Goal: Communication & Community: Send Message

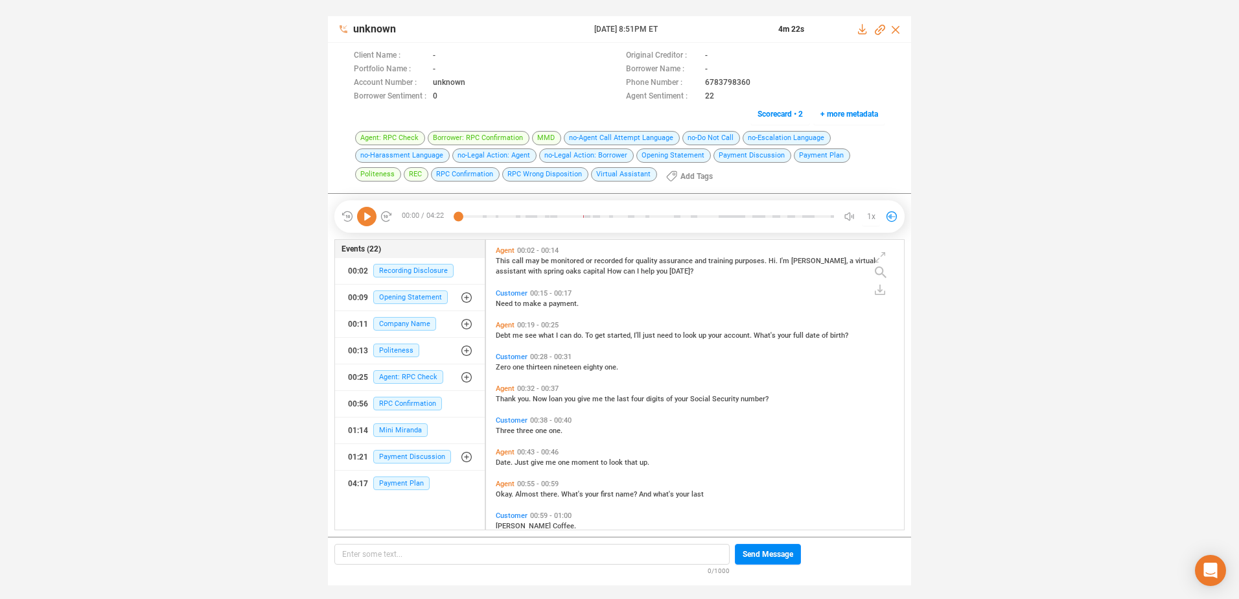
scroll to position [286, 412]
click at [783, 554] on span "Send Message" at bounding box center [768, 554] width 51 height 21
click at [366, 216] on icon at bounding box center [366, 216] width 19 height 19
click at [367, 224] on icon at bounding box center [366, 216] width 19 height 19
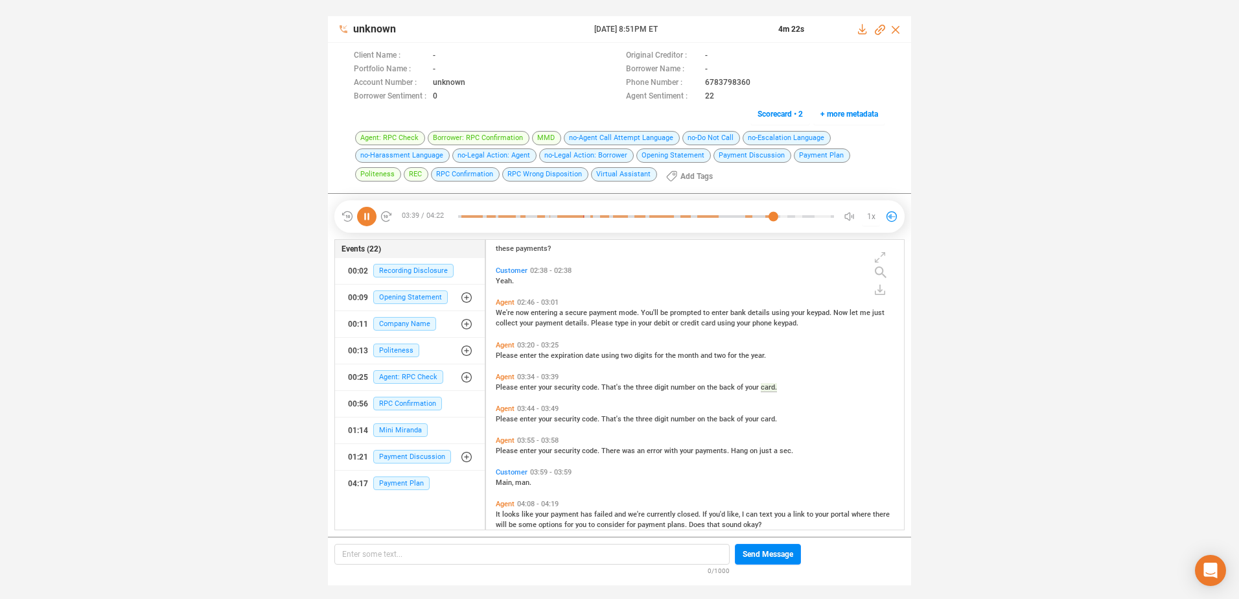
scroll to position [808, 0]
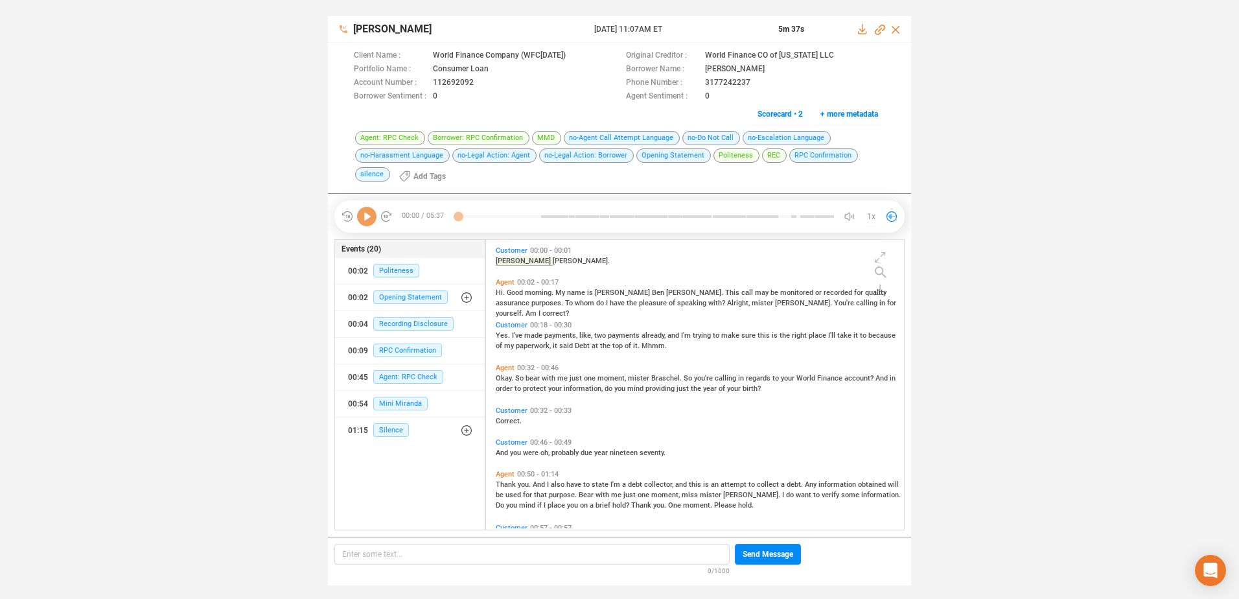
scroll to position [286, 412]
click at [367, 218] on icon at bounding box center [366, 216] width 19 height 19
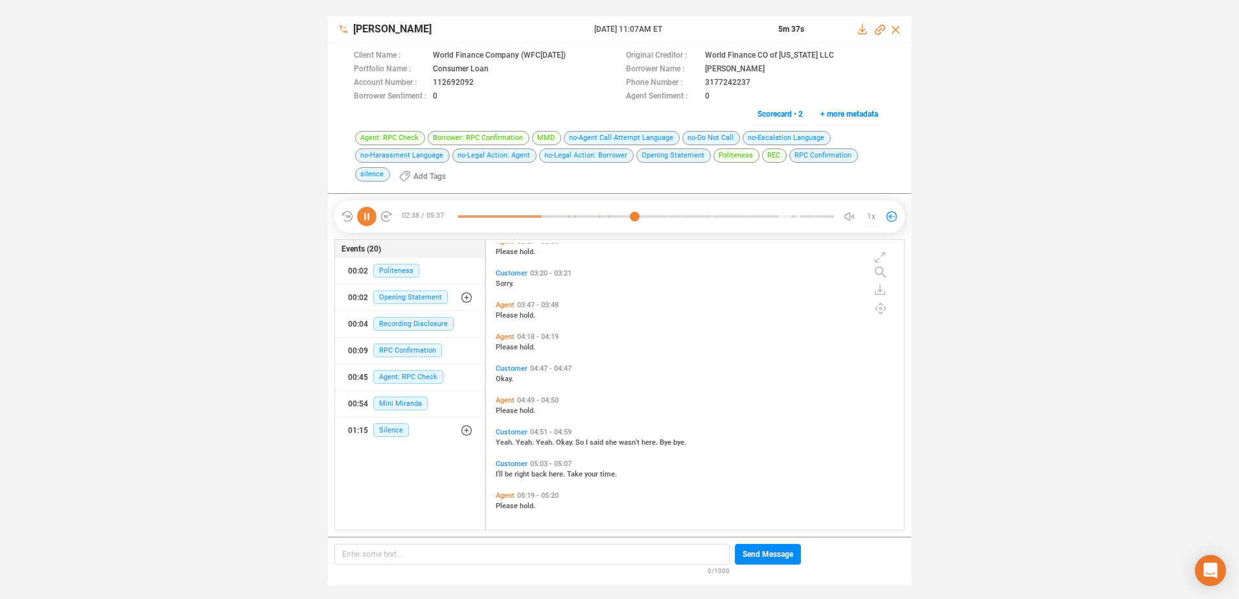
scroll to position [478, 0]
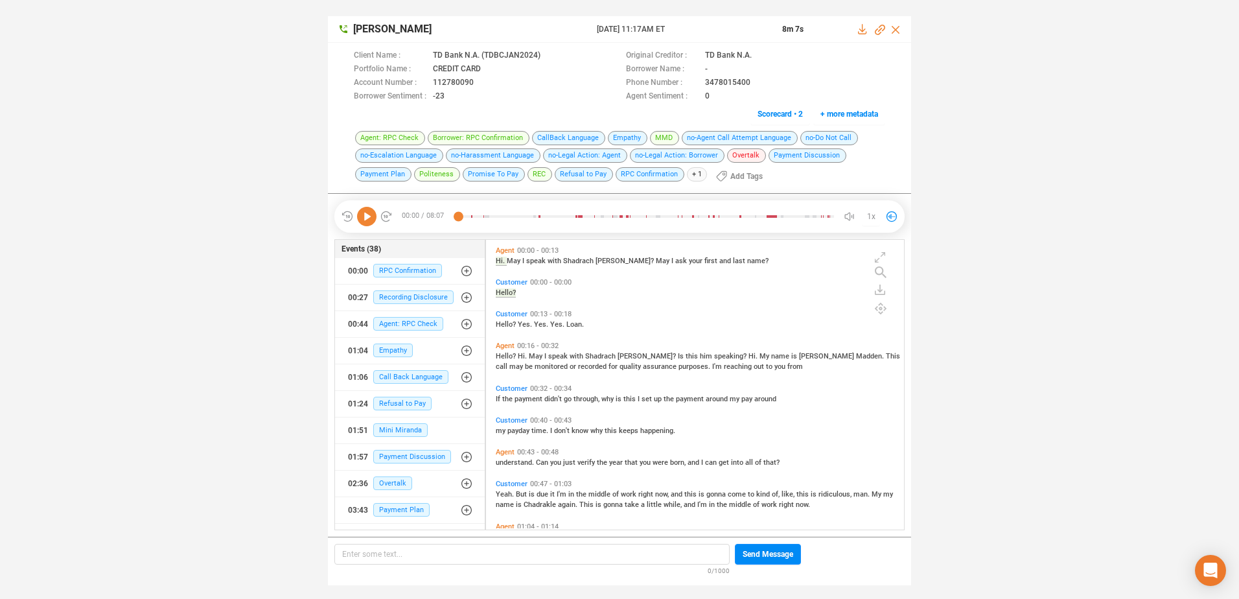
click at [366, 218] on icon at bounding box center [366, 216] width 19 height 19
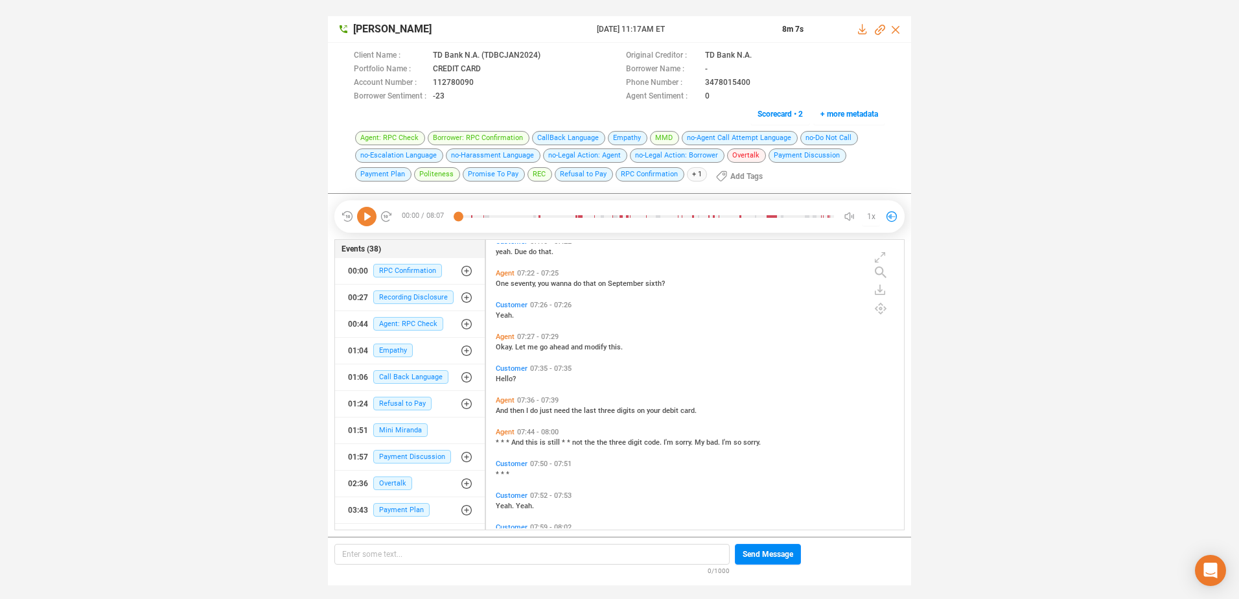
scroll to position [2835, 0]
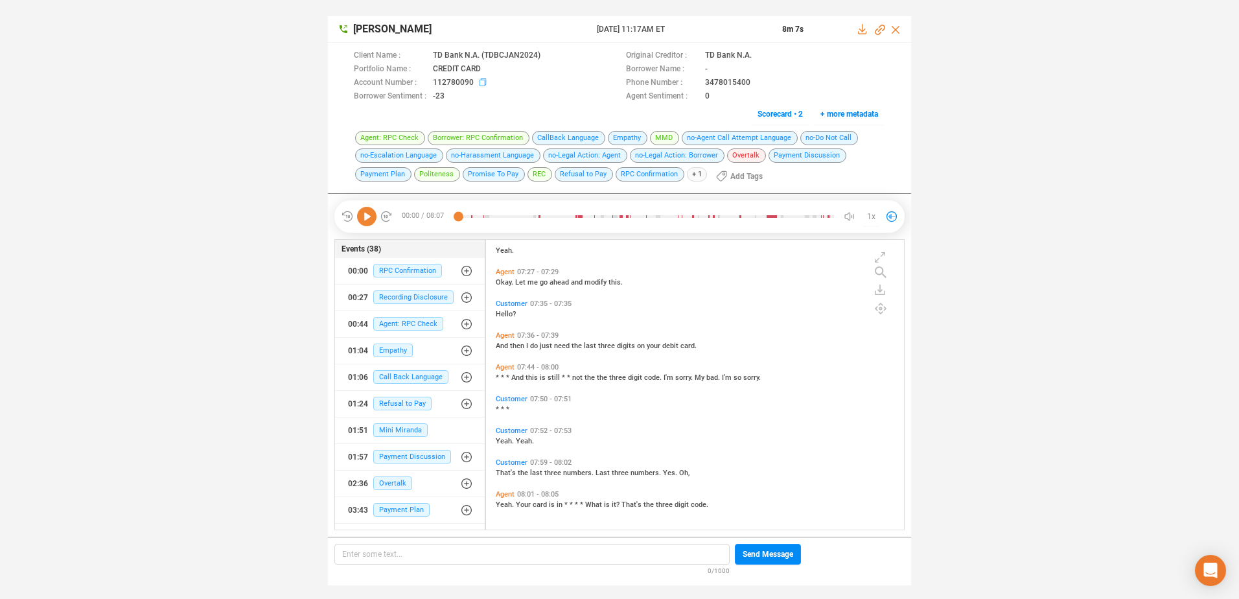
click at [482, 84] on icon at bounding box center [485, 83] width 10 height 10
